Goal: Register for event/course

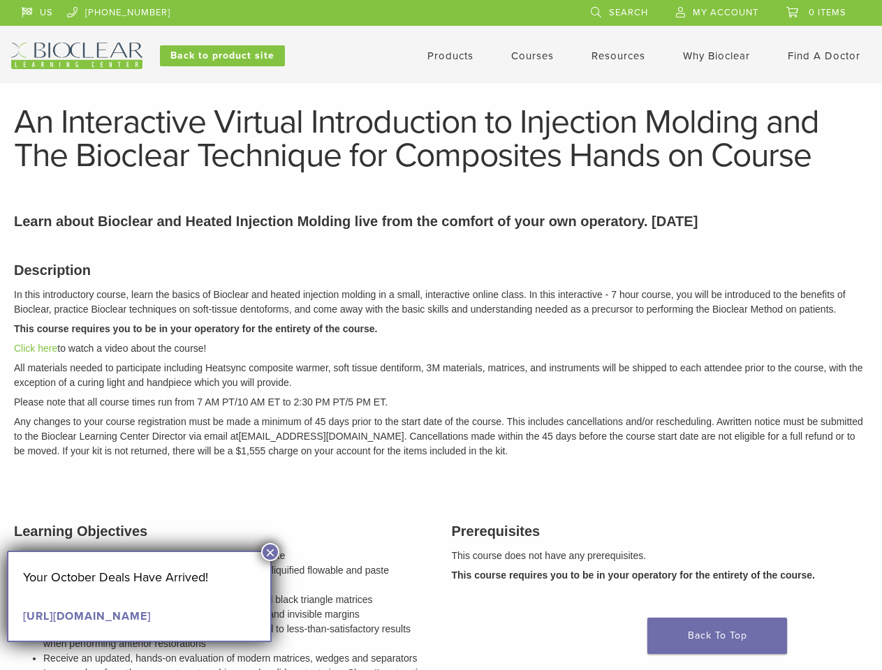
click at [441, 335] on p "This course requires you to be in your operatory for the entirety of the course." at bounding box center [441, 329] width 854 height 15
click at [441, 41] on div "US [PHONE_NUMBER] Search My Account 0 items Cart No products in the cart. Back …" at bounding box center [440, 34] width 859 height 69
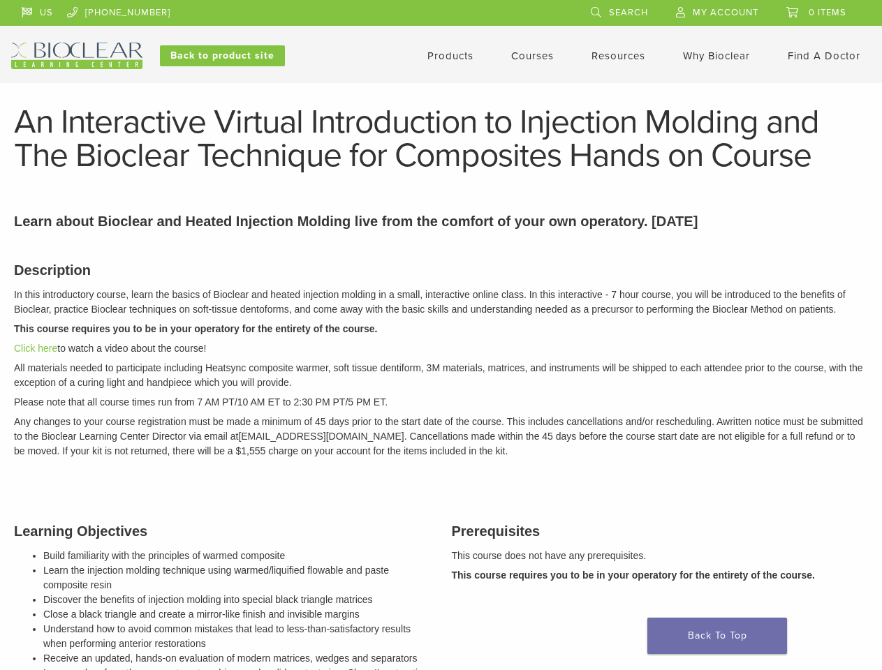
click at [37, 10] on link "US" at bounding box center [37, 10] width 31 height 21
click at [441, 376] on p "All materials needed to participate including Heatsync composite warmer, soft t…" at bounding box center [441, 375] width 854 height 29
click at [270, 552] on li "Build familiarity with the principles of warmed composite" at bounding box center [236, 556] width 387 height 15
